Goal: Participate in discussion: Share content

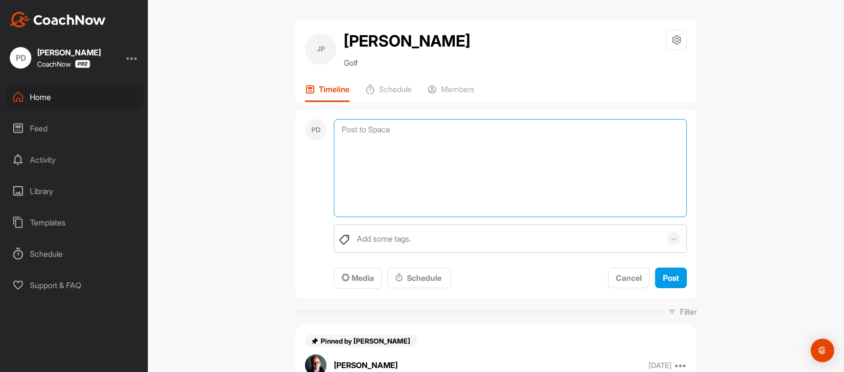
click at [348, 130] on textarea at bounding box center [510, 168] width 353 height 98
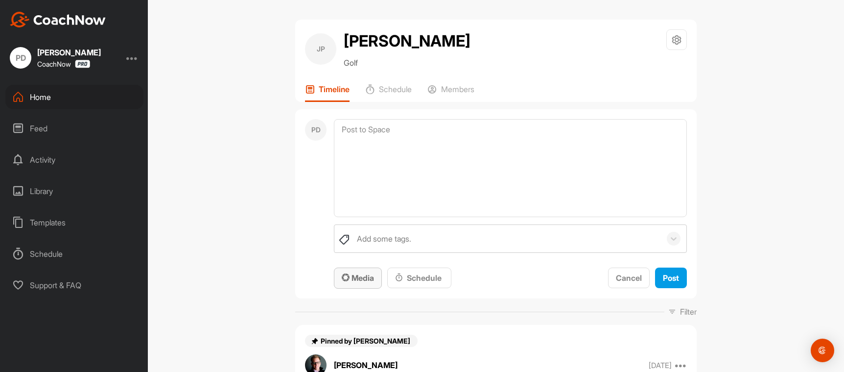
click at [361, 274] on span "Media" at bounding box center [358, 278] width 32 height 10
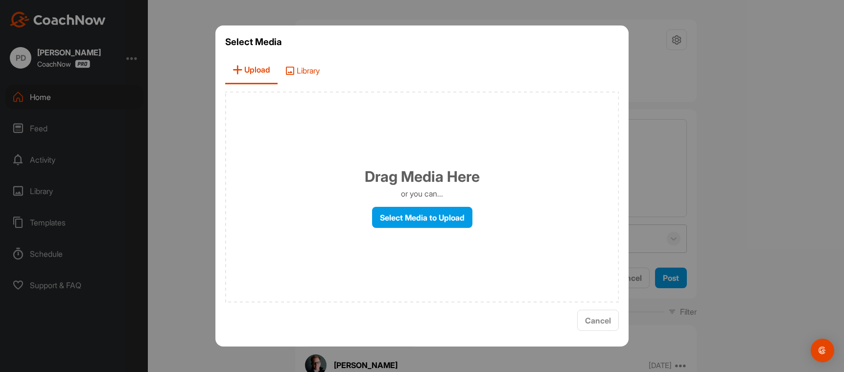
click at [302, 73] on span "Library" at bounding box center [302, 70] width 49 height 28
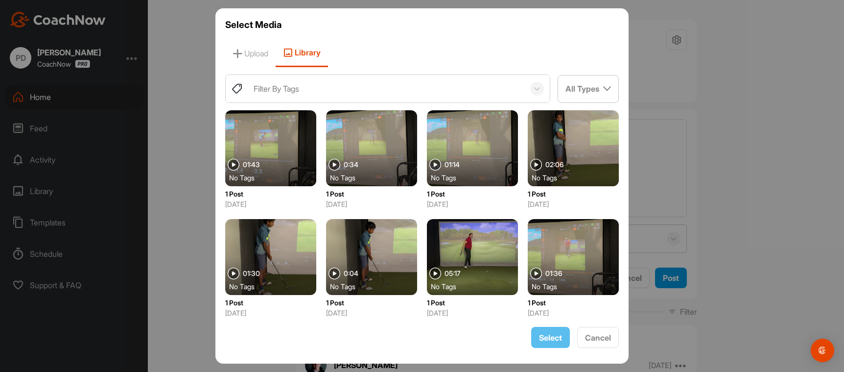
click at [310, 95] on div "Filter By Tags" at bounding box center [387, 88] width 276 height 27
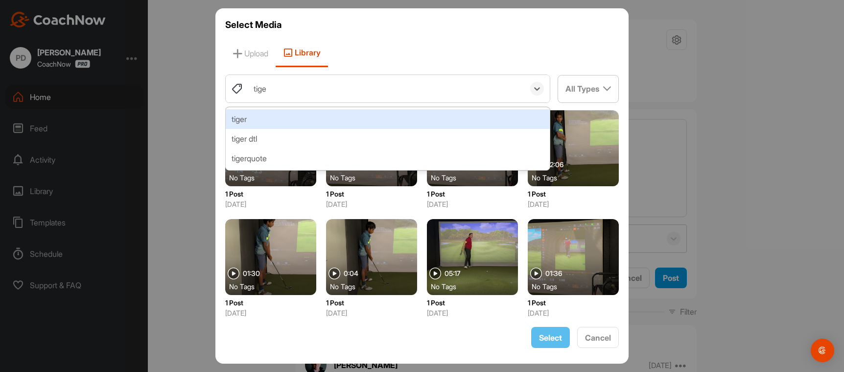
type input "tiger"
click at [295, 111] on div "tiger" at bounding box center [388, 119] width 324 height 20
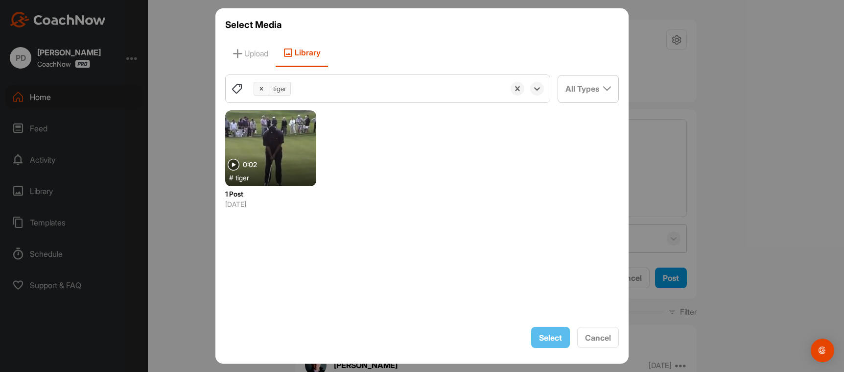
click at [311, 96] on div "tiger" at bounding box center [377, 88] width 256 height 27
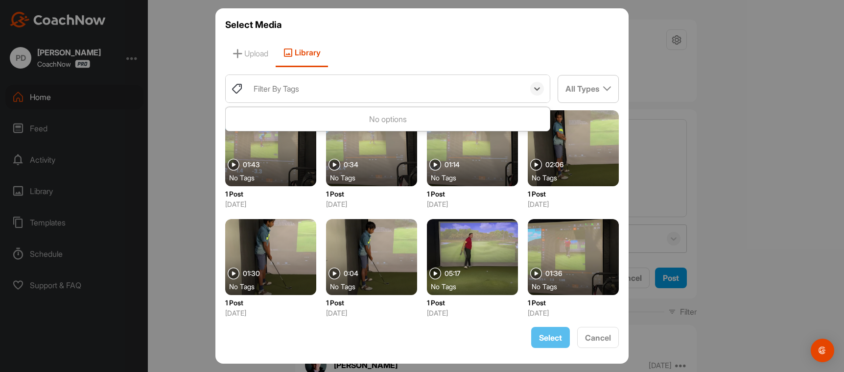
click at [316, 93] on div "Filter By Tags" at bounding box center [387, 88] width 276 height 27
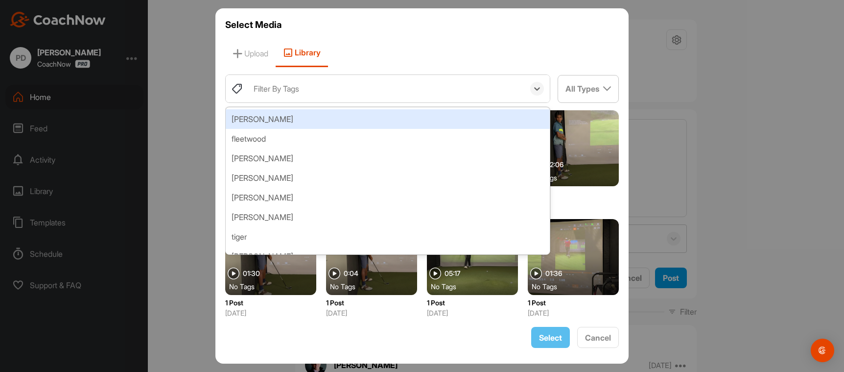
click at [267, 87] on div "Filter By Tags" at bounding box center [277, 89] width 46 height 12
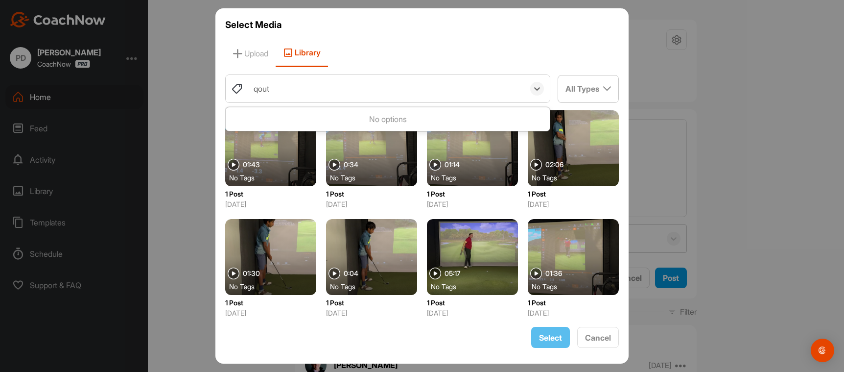
type input "qoute"
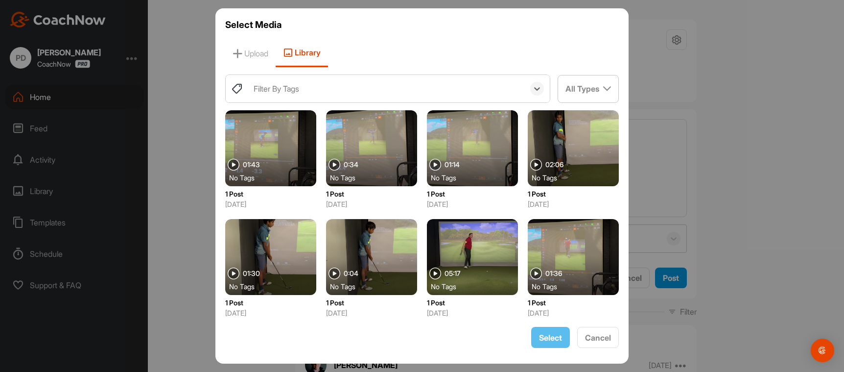
drag, startPoint x: 328, startPoint y: 91, endPoint x: 238, endPoint y: 79, distance: 90.8
click at [238, 79] on div "Filter By Tags" at bounding box center [388, 88] width 324 height 27
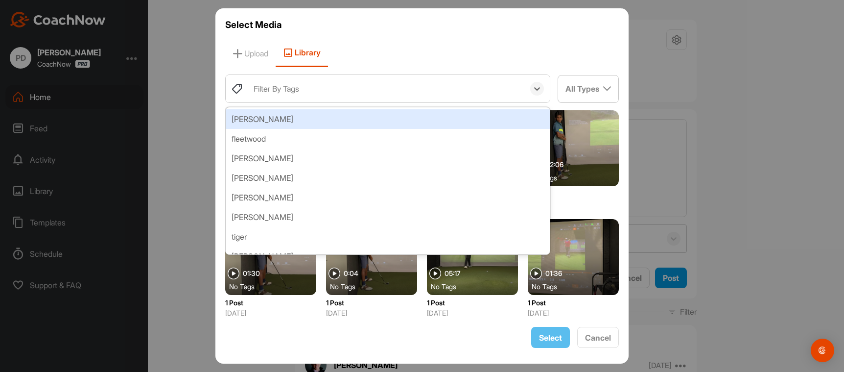
click at [267, 90] on div "Filter By Tags" at bounding box center [277, 89] width 46 height 12
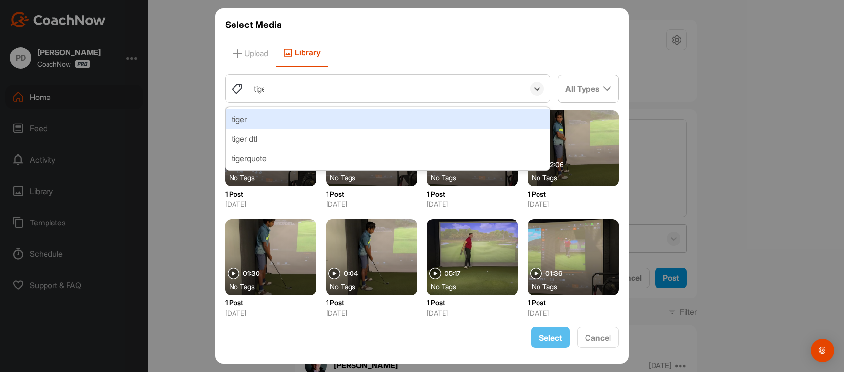
type input "tiger"
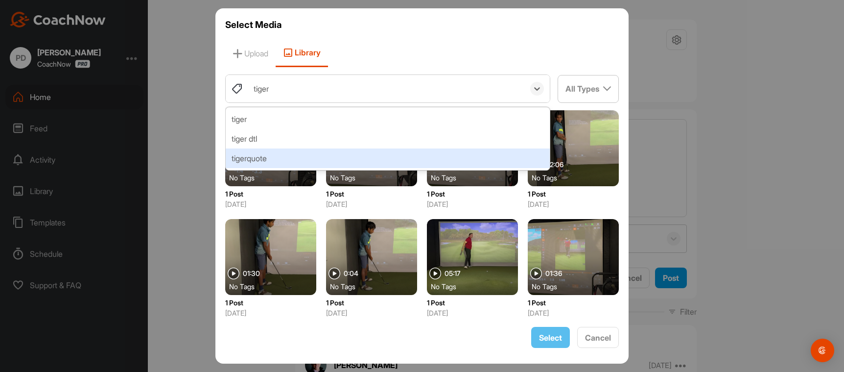
click at [263, 157] on div "tigerquote" at bounding box center [388, 158] width 324 height 20
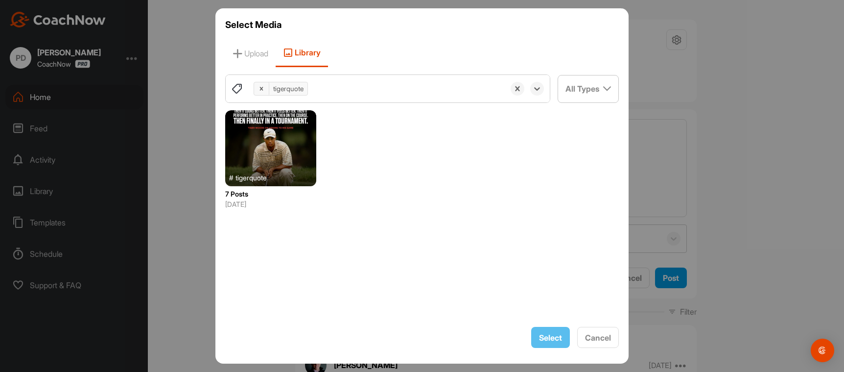
click at [289, 146] on div at bounding box center [270, 148] width 91 height 76
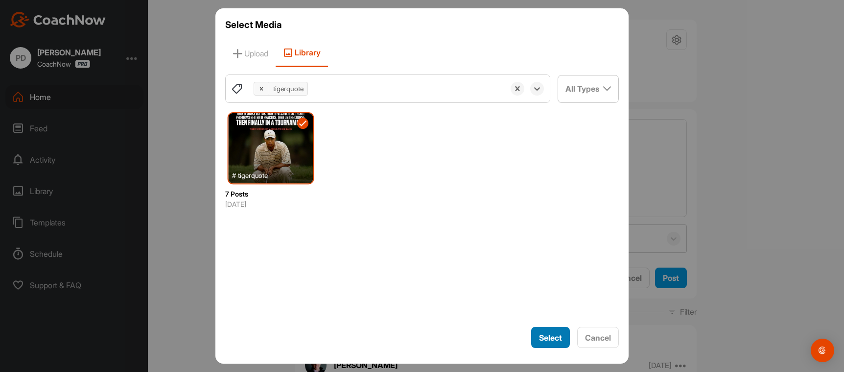
click at [555, 335] on span "Select" at bounding box center [550, 338] width 23 height 10
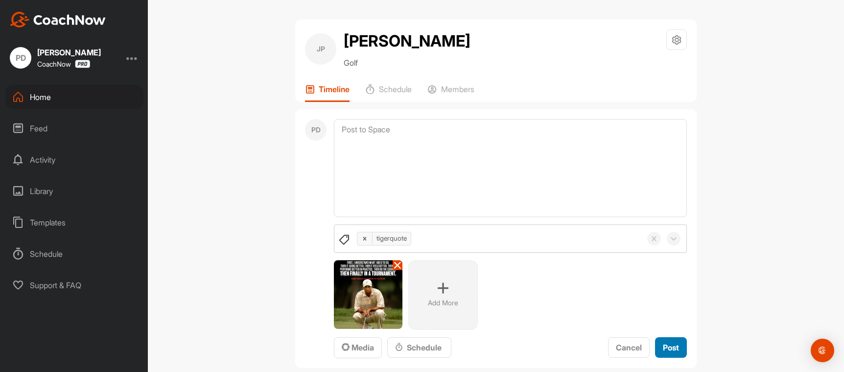
click at [672, 348] on span "Post" at bounding box center [671, 347] width 16 height 10
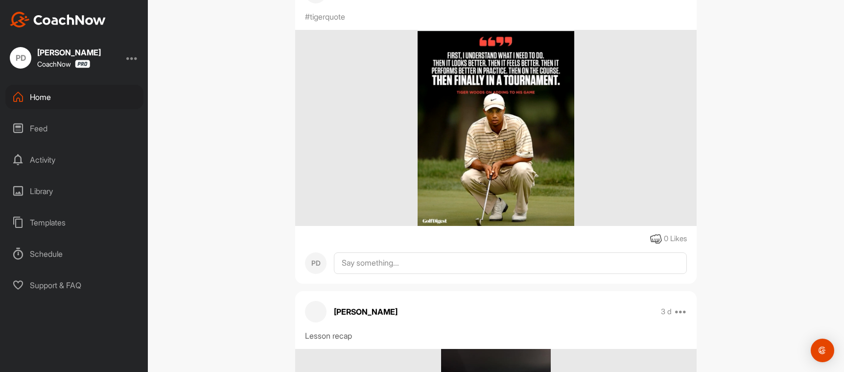
scroll to position [343, 0]
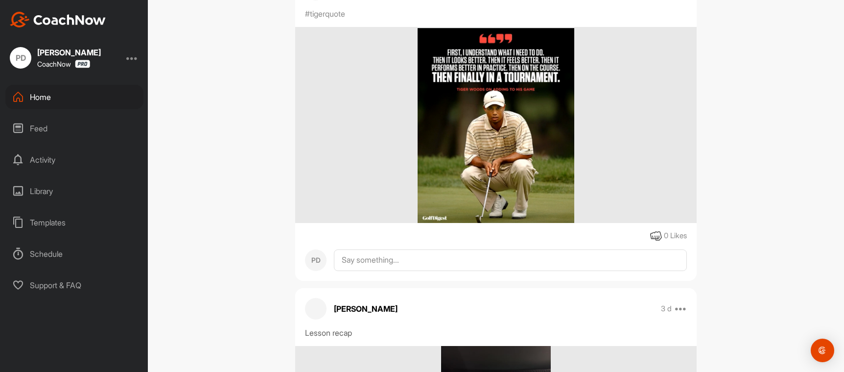
click at [510, 191] on img at bounding box center [496, 125] width 157 height 196
